Goal: Transaction & Acquisition: Subscribe to service/newsletter

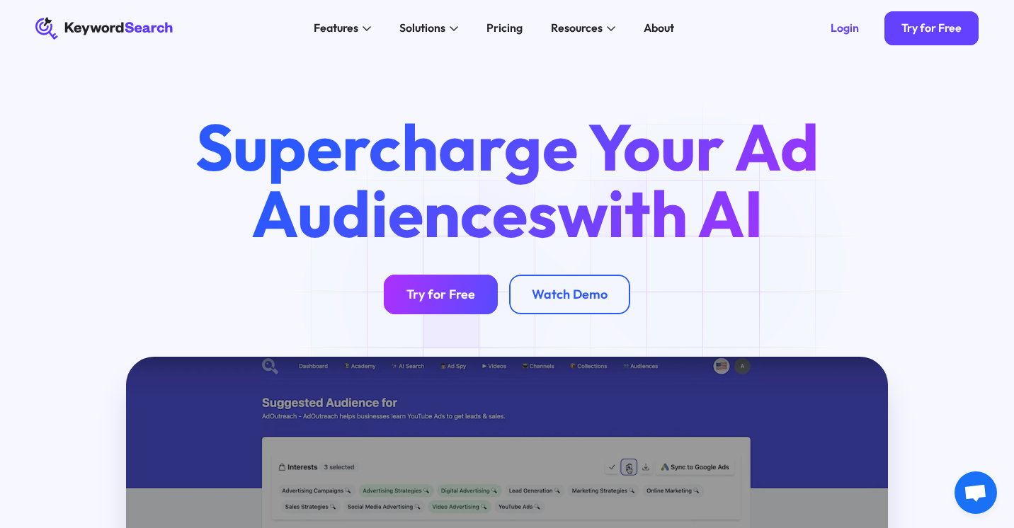
click at [448, 300] on div "Try for Free" at bounding box center [441, 295] width 69 height 16
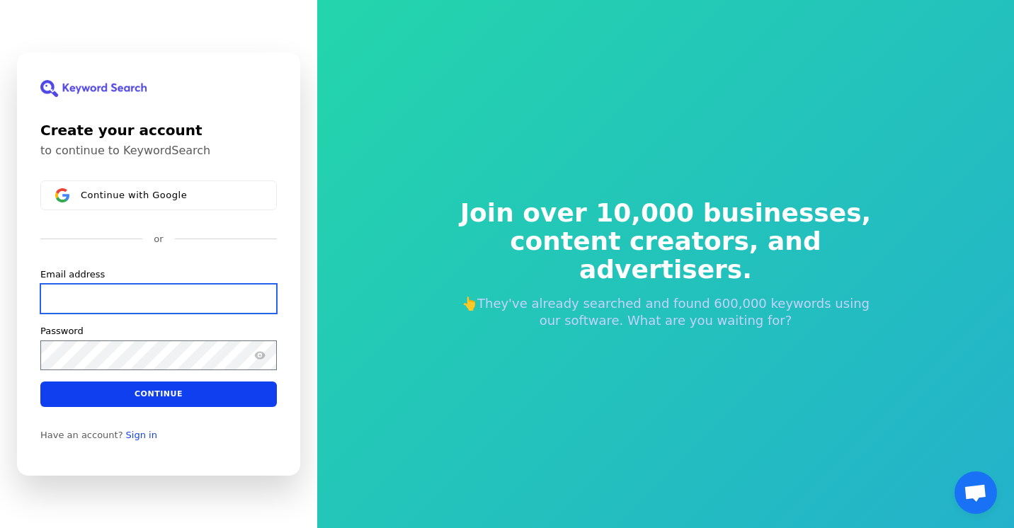
click at [165, 295] on input "Email address" at bounding box center [158, 299] width 237 height 30
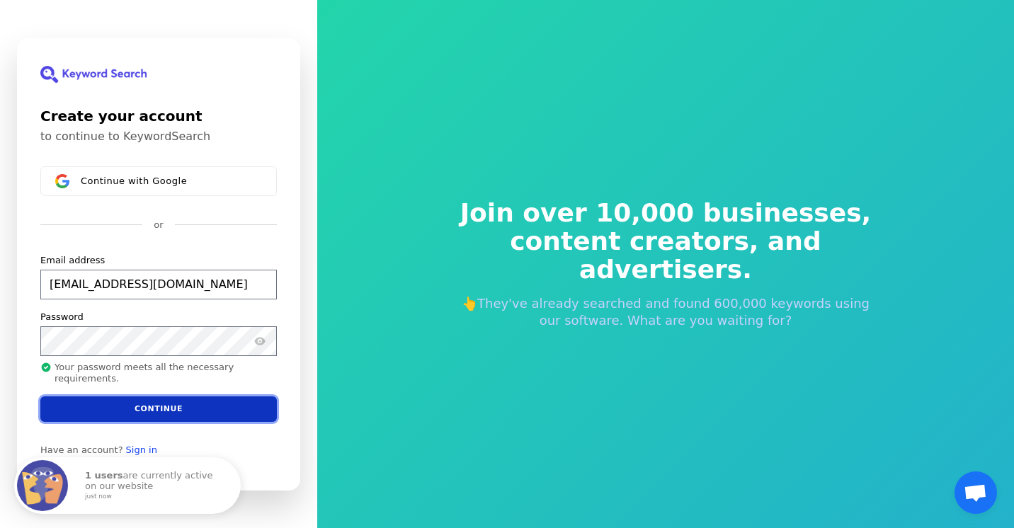
click at [190, 407] on button "Continue" at bounding box center [158, 408] width 237 height 25
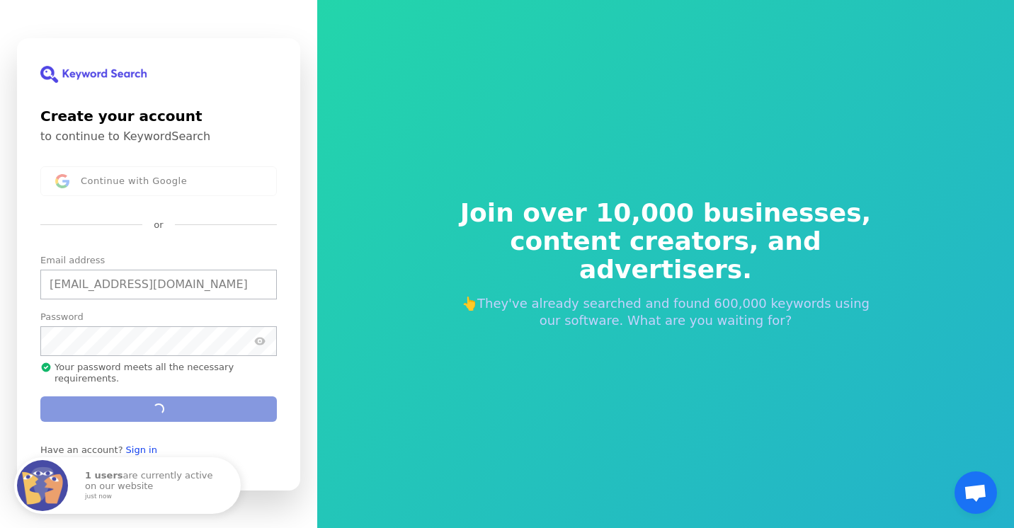
type input "[EMAIL_ADDRESS][DOMAIN_NAME]"
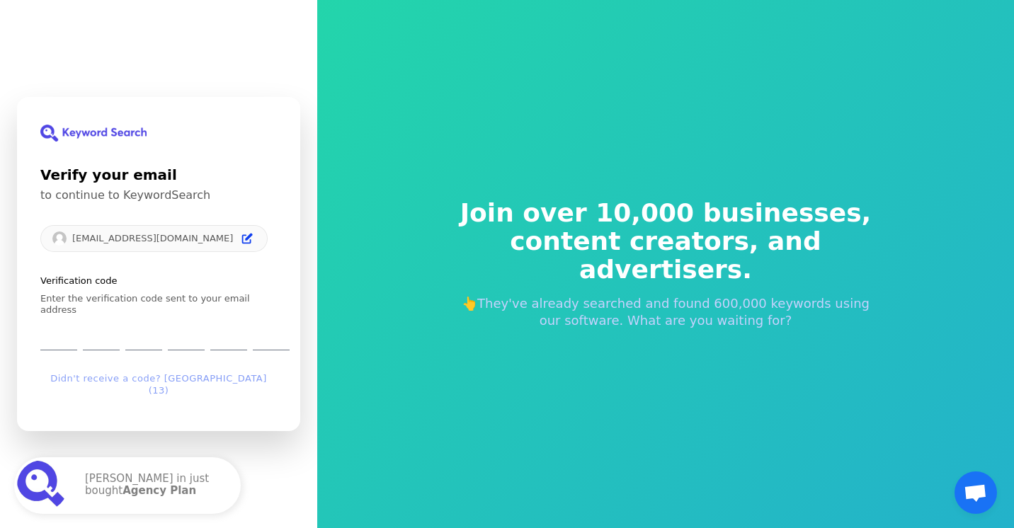
type input "7"
type input "1"
type input "4"
type input "1"
type input "0"
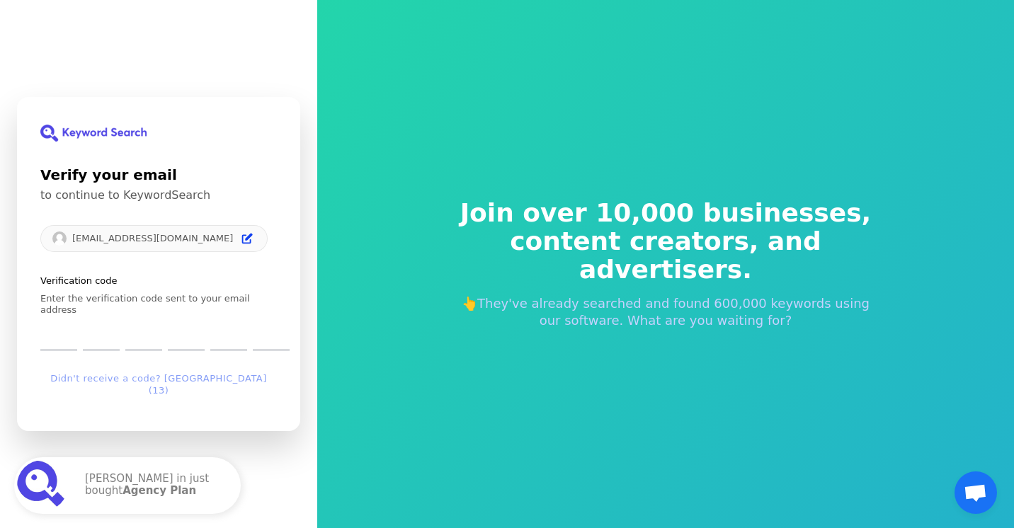
type input "2"
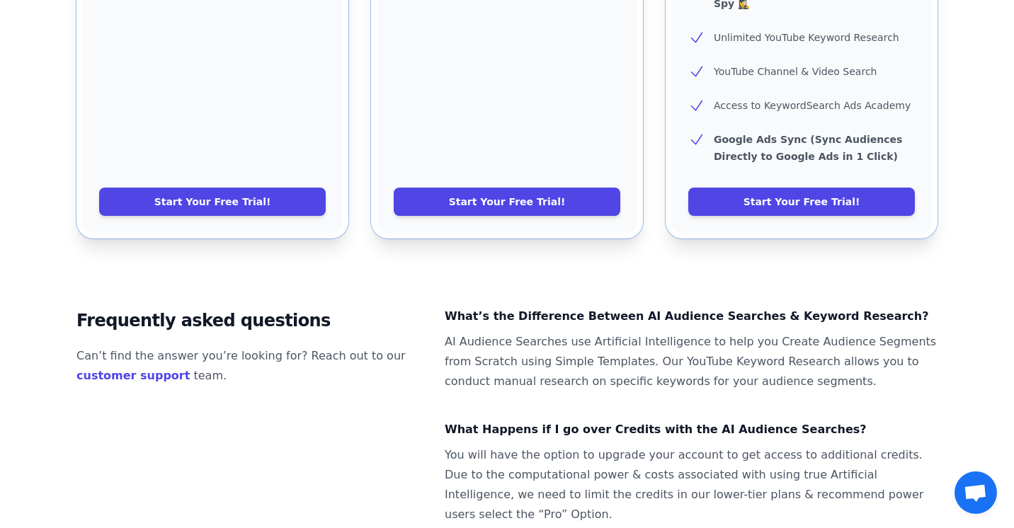
scroll to position [961, 0]
